Goal: Browse casually

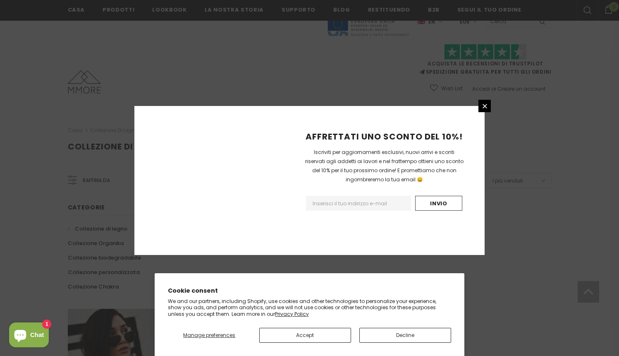
scroll to position [492, 0]
